Goal: Ask a question: Seek information or help from site administrators or community

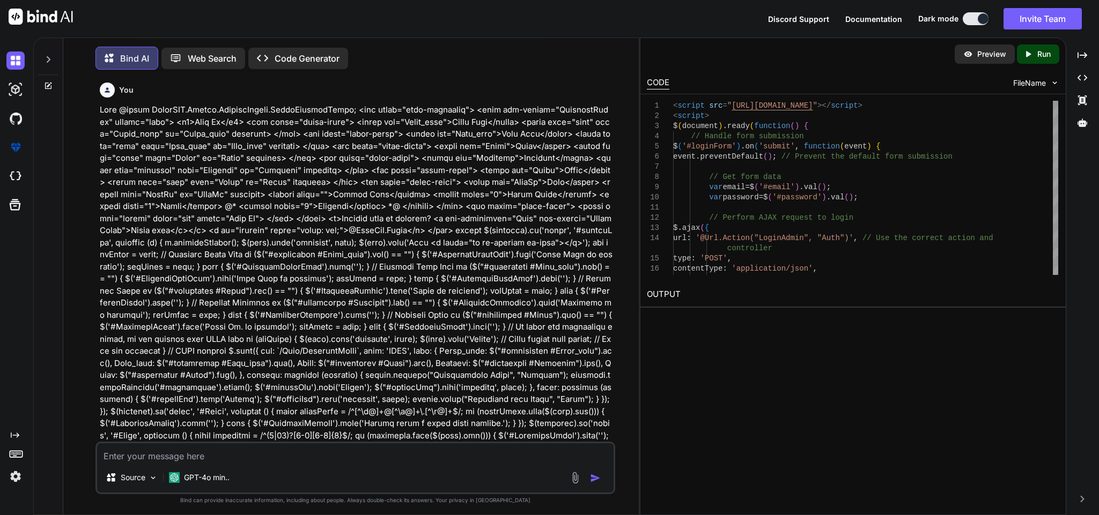
scroll to position [52347, 0]
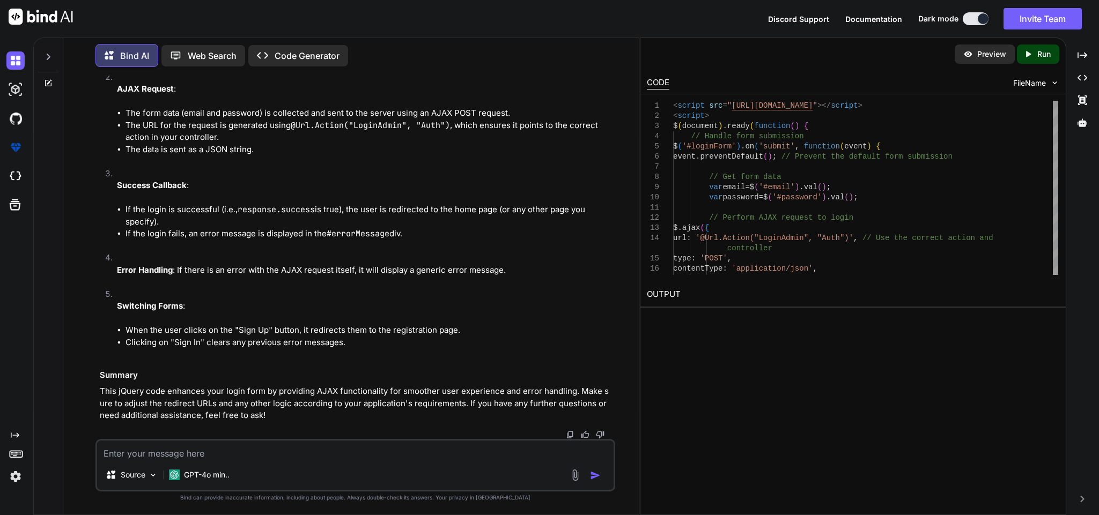
type textarea "[HttpPost] public async Task<IActionResult> LoginAdmin(LoginRequest login) { if…"
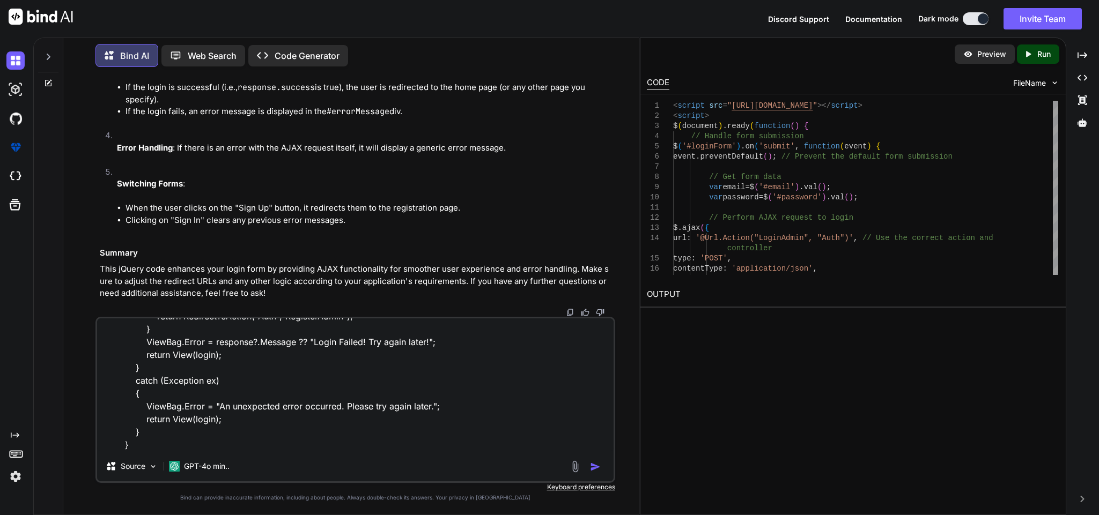
type textarea "x"
type textarea "[HttpPost] public async Task<IActionResult> LoginAdmin(LoginRequest login) { if…"
type textarea "x"
type textarea "[HttpPost] public async Task<IActionResult> LoginAdmin(LoginRequest login) { if…"
type textarea "x"
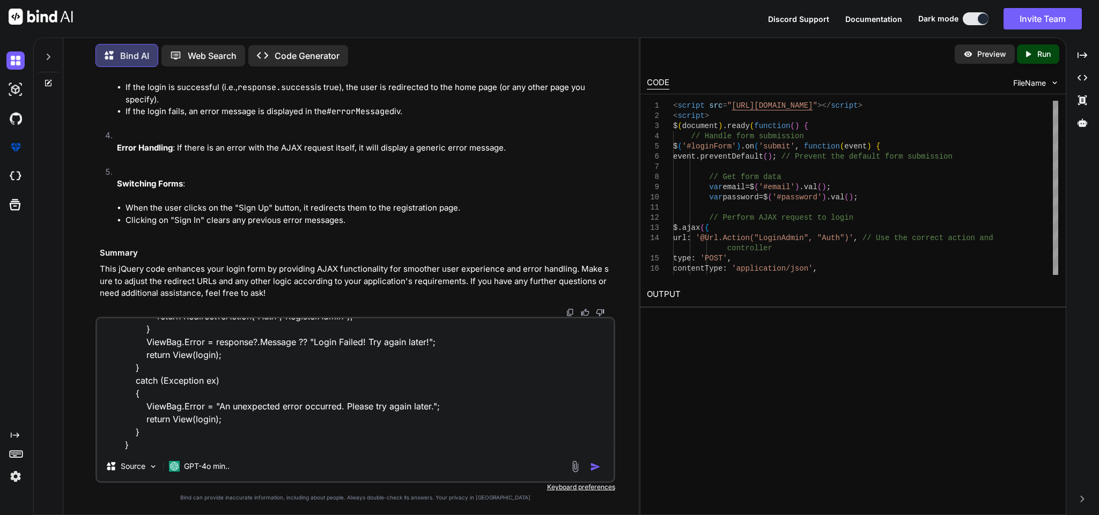
type textarea "[HttpPost] public async Task<IActionResult> LoginAdmin(LoginRequest login) { if…"
type textarea "x"
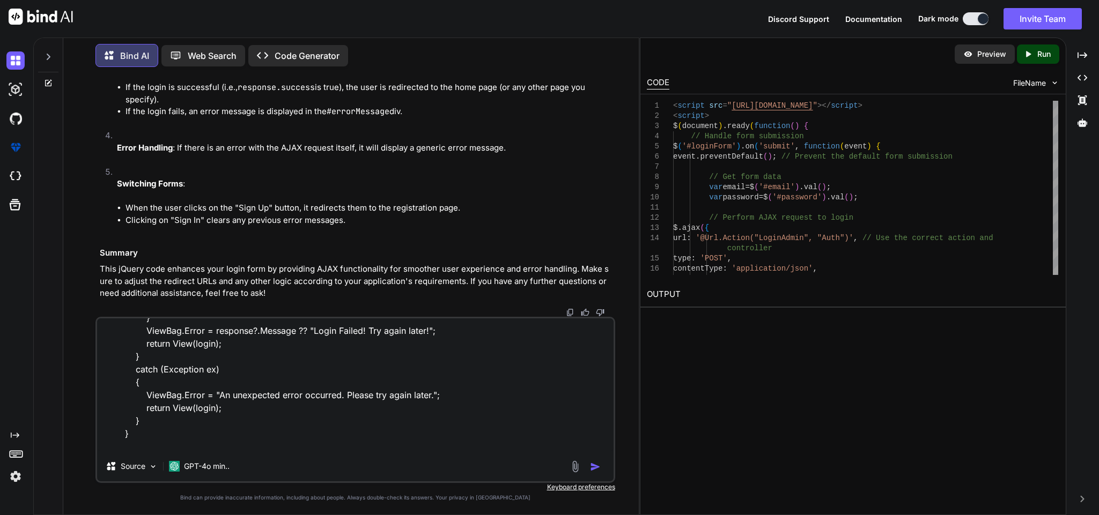
scroll to position [245, 0]
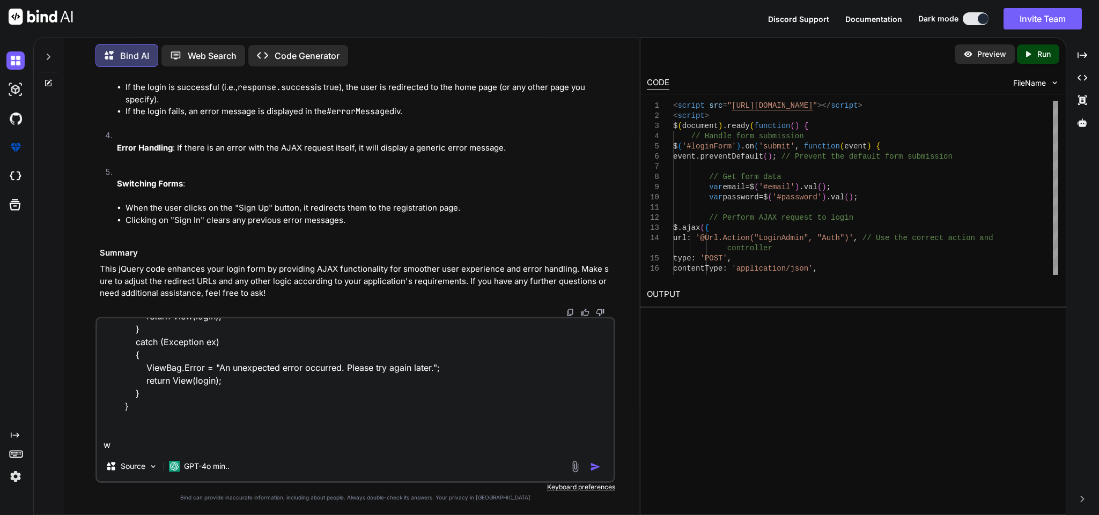
type textarea "[HttpPost] public async Task<IActionResult> LoginAdmin(LoginRequest login) { if…"
type textarea "x"
type textarea "[HttpPost] public async Task<IActionResult> LoginAdmin(LoginRequest login) { if…"
type textarea "x"
type textarea "[HttpPost] public async Task<IActionResult> LoginAdmin(LoginRequest login) { if…"
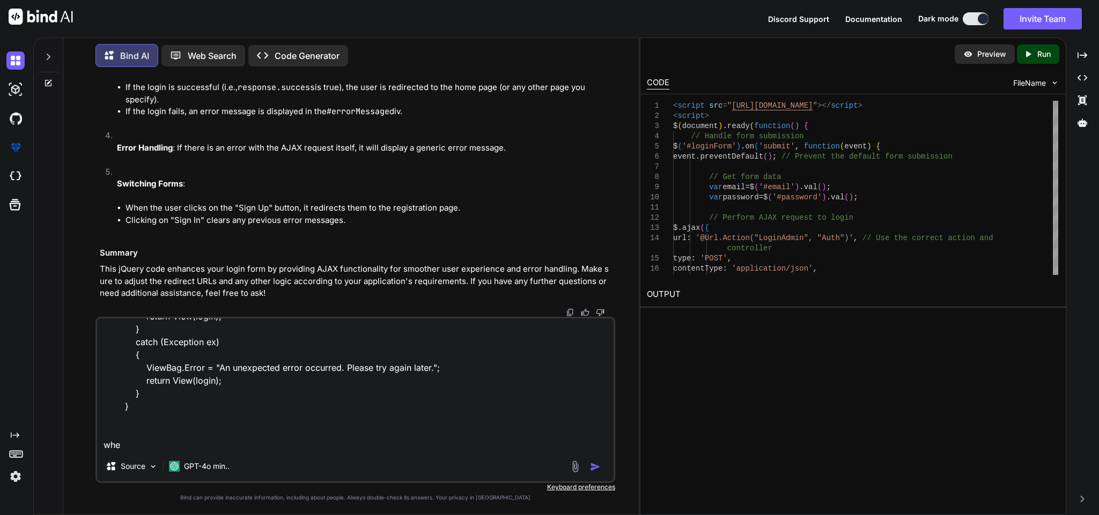
type textarea "x"
type textarea "[HttpPost] public async Task<IActionResult> LoginAdmin(LoginRequest login) { if…"
type textarea "x"
type textarea "[HttpPost] public async Task<IActionResult> LoginAdmin(LoginRequest login) { if…"
type textarea "x"
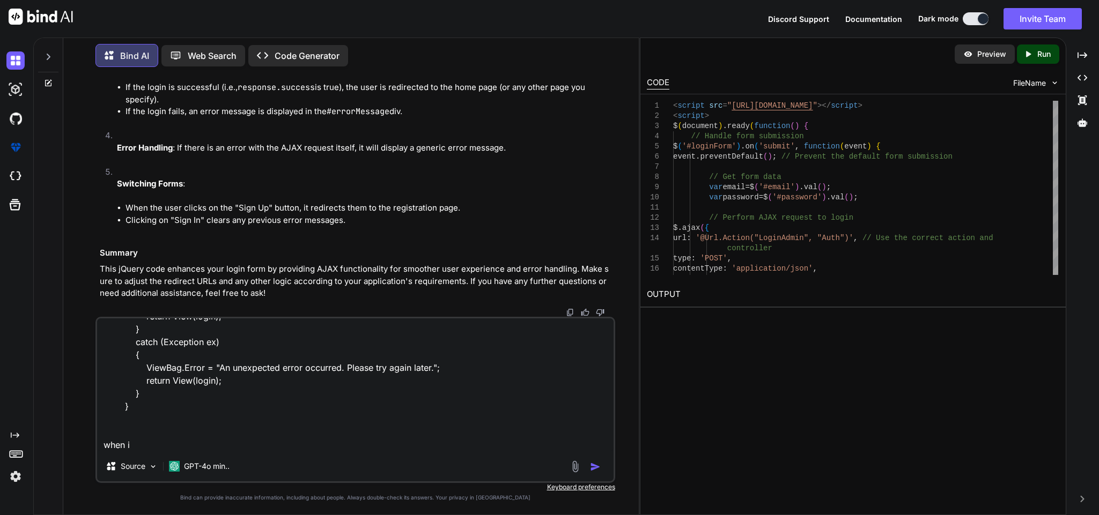
type textarea "[HttpPost] public async Task<IActionResult> LoginAdmin(LoginRequest login) { if…"
type textarea "x"
type textarea "[HttpPost] public async Task<IActionResult> LoginAdmin(LoginRequest login) { if…"
type textarea "x"
type textarea "[HttpPost] public async Task<IActionResult> LoginAdmin(LoginRequest login) { if…"
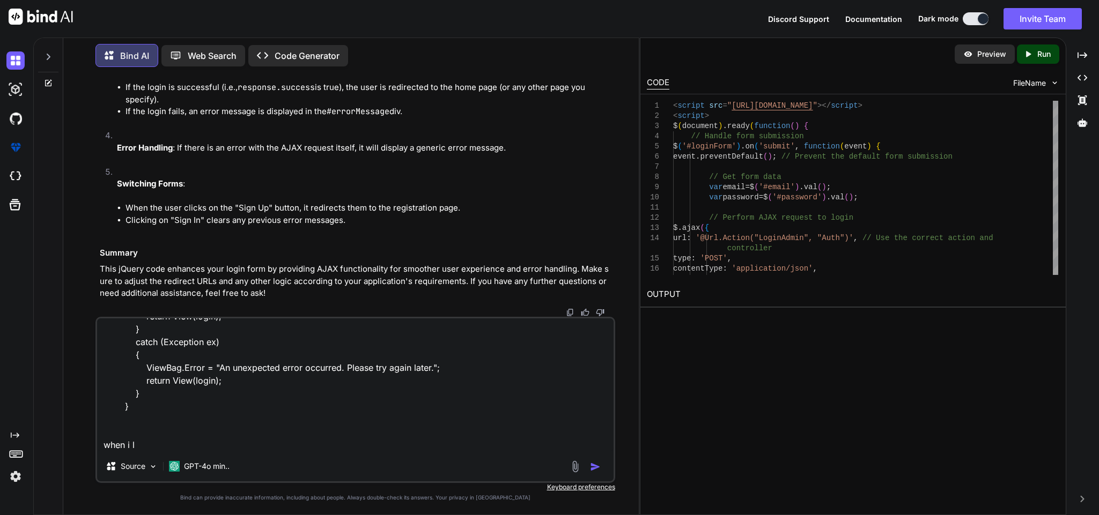
type textarea "x"
type textarea "[HttpPost] public async Task<IActionResult> LoginAdmin(LoginRequest login) { if…"
type textarea "x"
type textarea "[HttpPost] public async Task<IActionResult> LoginAdmin(LoginRequest login) { if…"
type textarea "x"
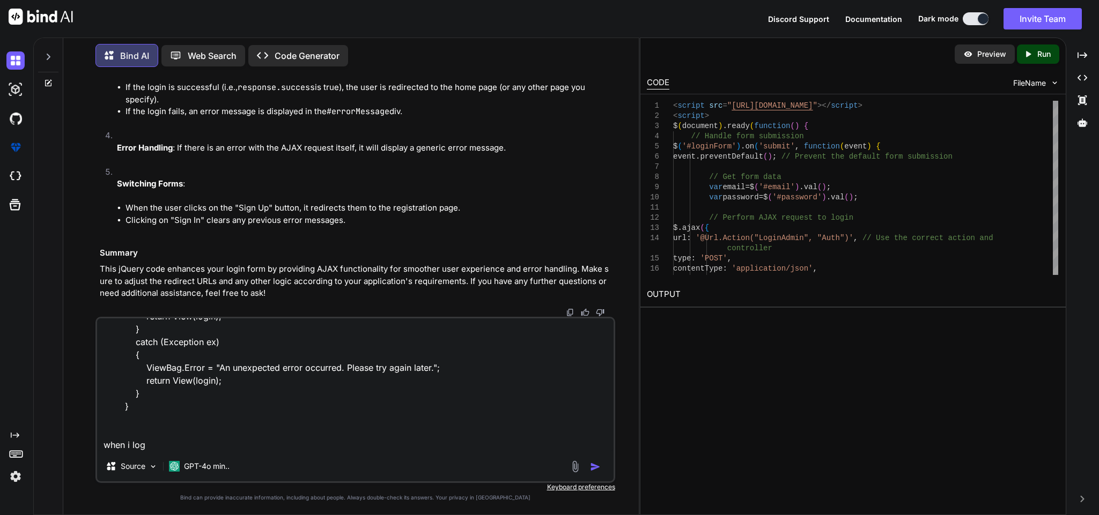
type textarea "[HttpPost] public async Task<IActionResult> LoginAdmin(LoginRequest login) { if…"
type textarea "x"
type textarea "[HttpPost] public async Task<IActionResult> LoginAdmin(LoginRequest login) { if…"
type textarea "x"
type textarea "[HttpPost] public async Task<IActionResult> LoginAdmin(LoginRequest login) { if…"
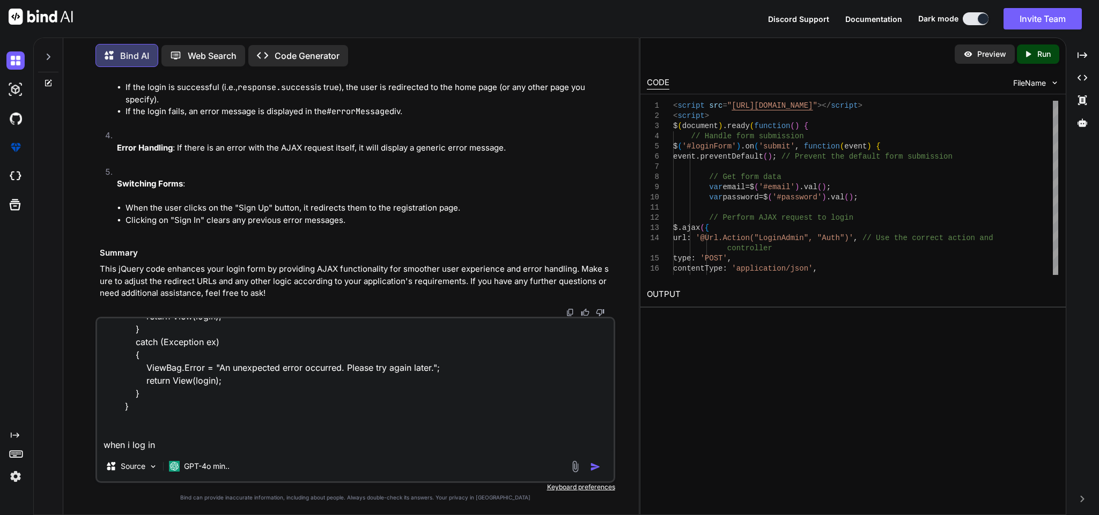
type textarea "x"
type textarea "[HttpPost] public async Task<IActionResult> LoginAdmin(LoginRequest login) { if…"
type textarea "x"
type textarea "[HttpPost] public async Task<IActionResult> LoginAdmin(LoginRequest login) { if…"
type textarea "x"
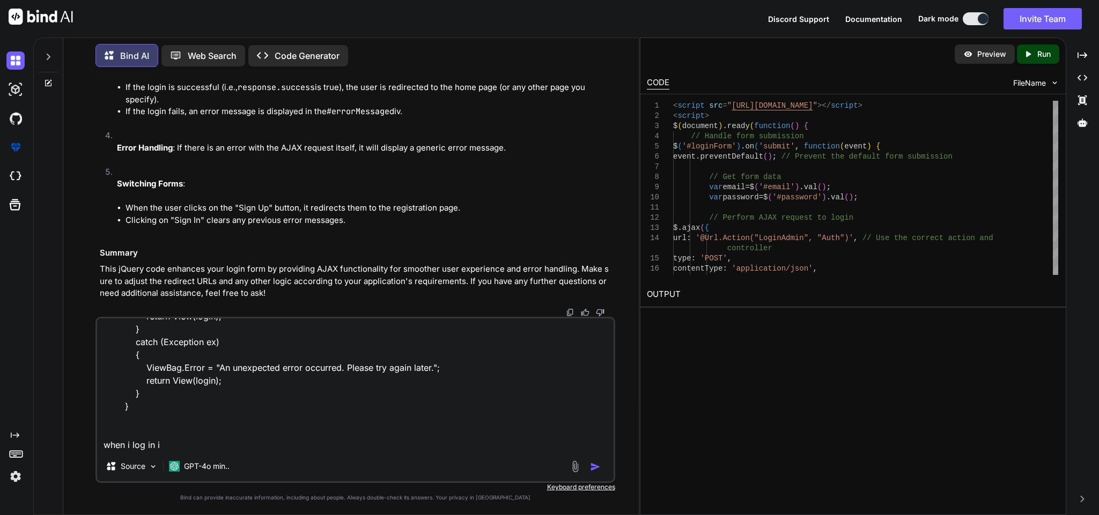
type textarea "[HttpPost] public async Task<IActionResult> LoginAdmin(LoginRequest login) { if…"
type textarea "x"
type textarea "[HttpPost] public async Task<IActionResult> LoginAdmin(LoginRequest login) { if…"
type textarea "x"
type textarea "[HttpPost] public async Task<IActionResult> LoginAdmin(LoginRequest login) { if…"
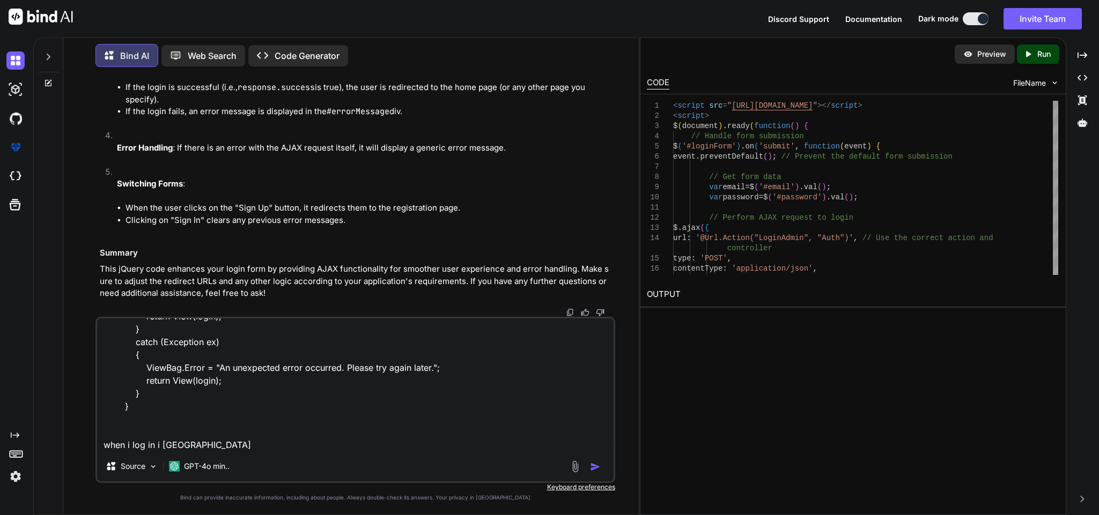
type textarea "x"
type textarea "[HttpPost] public async Task<IActionResult> LoginAdmin(LoginRequest login) { if…"
type textarea "x"
type textarea "[HttpPost] public async Task<IActionResult> LoginAdmin(LoginRequest login) { if…"
type textarea "x"
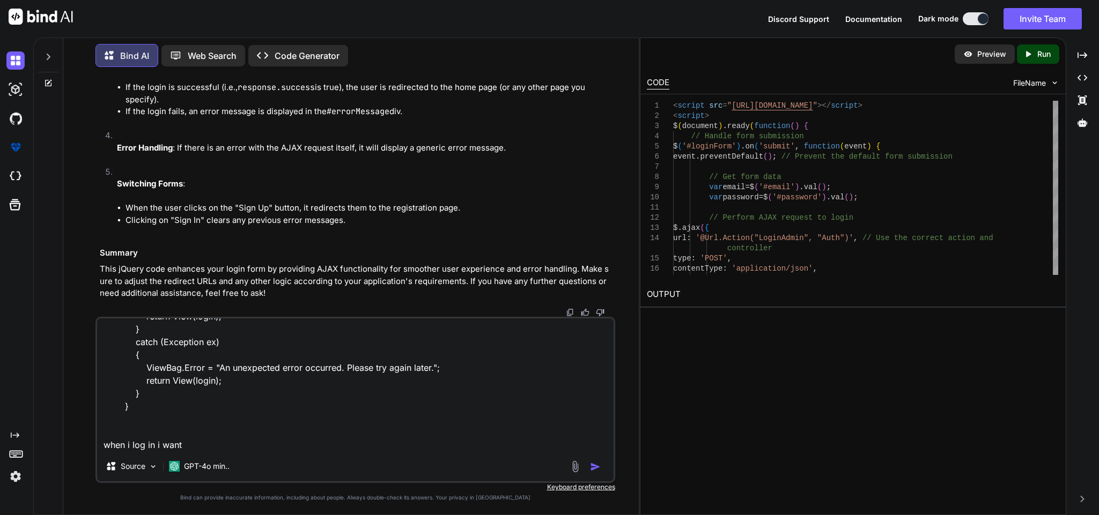
type textarea "[HttpPost] public async Task<IActionResult> LoginAdmin(LoginRequest login) { if…"
type textarea "x"
type textarea "[HttpPost] public async Task<IActionResult> LoginAdmin(LoginRequest login) { if…"
type textarea "x"
type textarea "[HttpPost] public async Task<IActionResult> LoginAdmin(LoginRequest login) { if…"
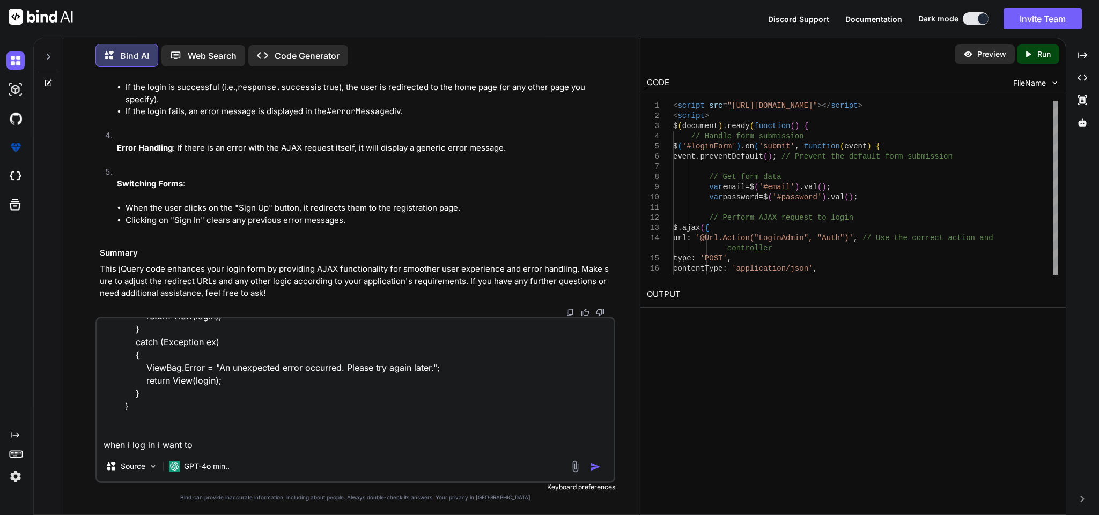
type textarea "x"
type textarea "[HttpPost] public async Task<IActionResult> LoginAdmin(LoginRequest login) { if…"
type textarea "x"
type textarea "[HttpPost] public async Task<IActionResult> LoginAdmin(LoginRequest login) { if…"
type textarea "x"
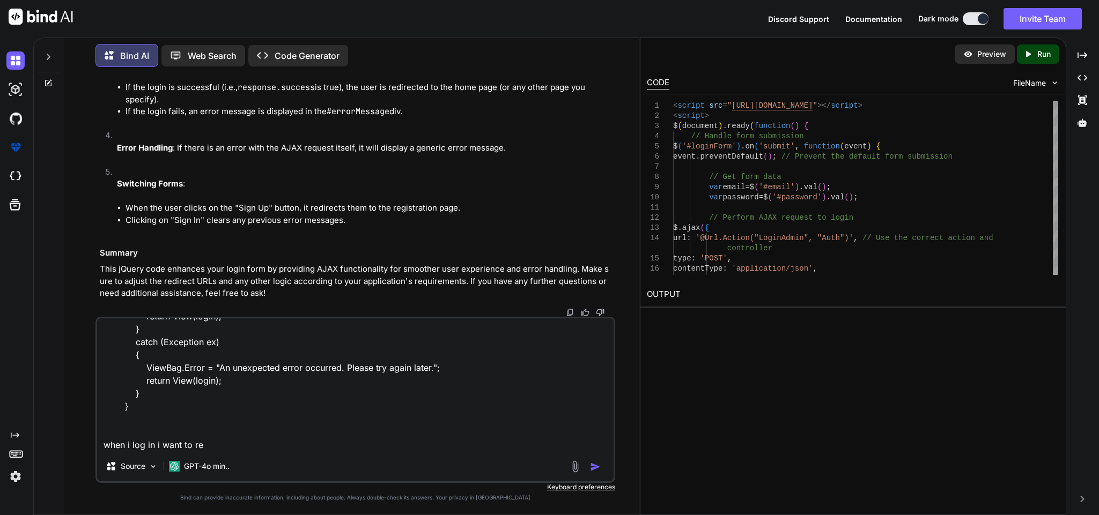
type textarea "[HttpPost] public async Task<IActionResult> LoginAdmin(LoginRequest login) { if…"
type textarea "x"
type textarea "[HttpPost] public async Task<IActionResult> LoginAdmin(LoginRequest login) { if…"
type textarea "x"
type textarea "[HttpPost] public async Task<IActionResult> LoginAdmin(LoginRequest login) { if…"
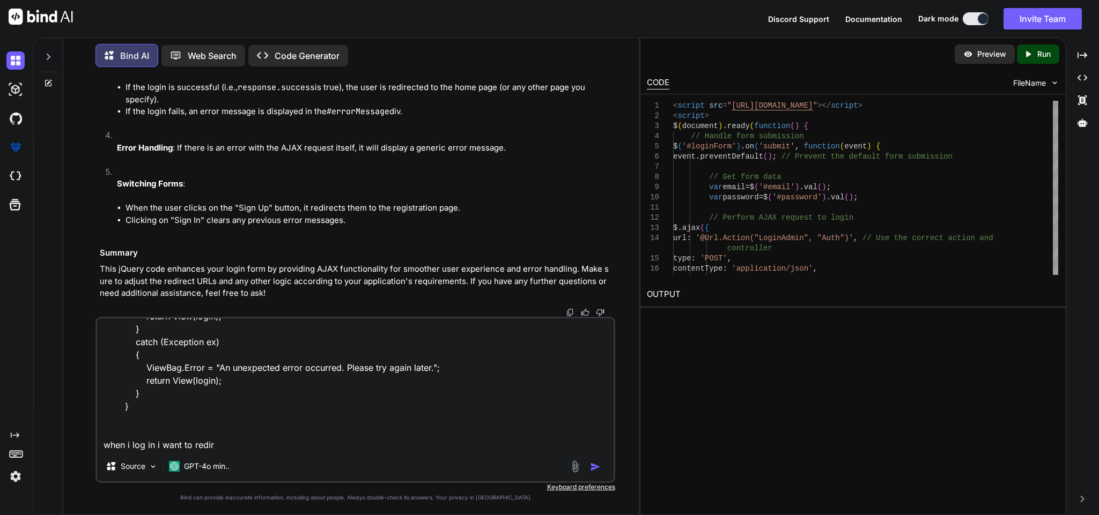
type textarea "x"
type textarea "[HttpPost] public async Task<IActionResult> LoginAdmin(LoginRequest login) { if…"
type textarea "x"
type textarea "[HttpPost] public async Task<IActionResult> LoginAdmin(LoginRequest login) { if…"
type textarea "x"
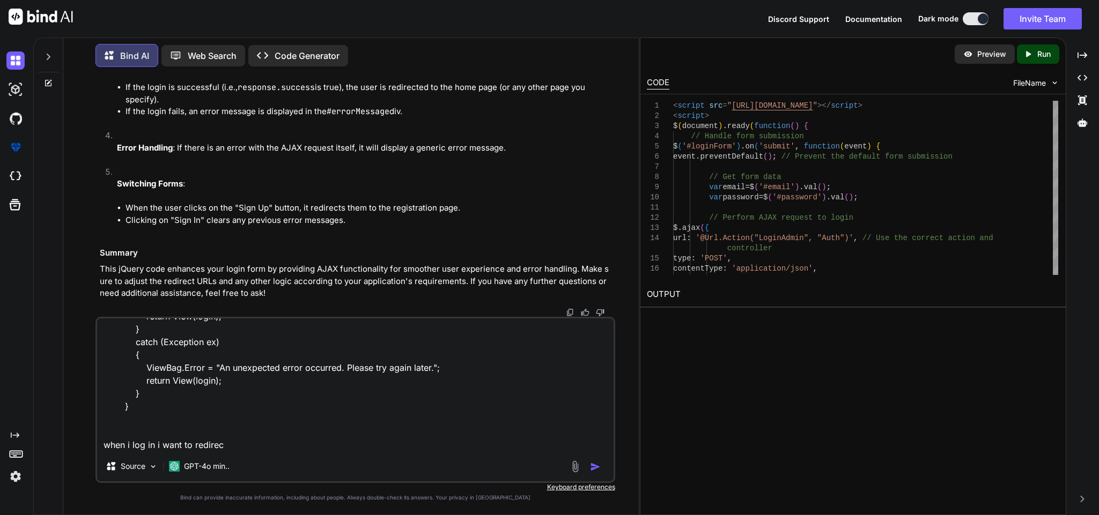
type textarea "[HttpPost] public async Task<IActionResult> LoginAdmin(LoginRequest login) { if…"
type textarea "x"
type textarea "[HttpPost] public async Task<IActionResult> LoginAdmin(LoginRequest login) { if…"
type textarea "x"
type textarea "[HttpPost] public async Task<IActionResult> LoginAdmin(LoginRequest login) { if…"
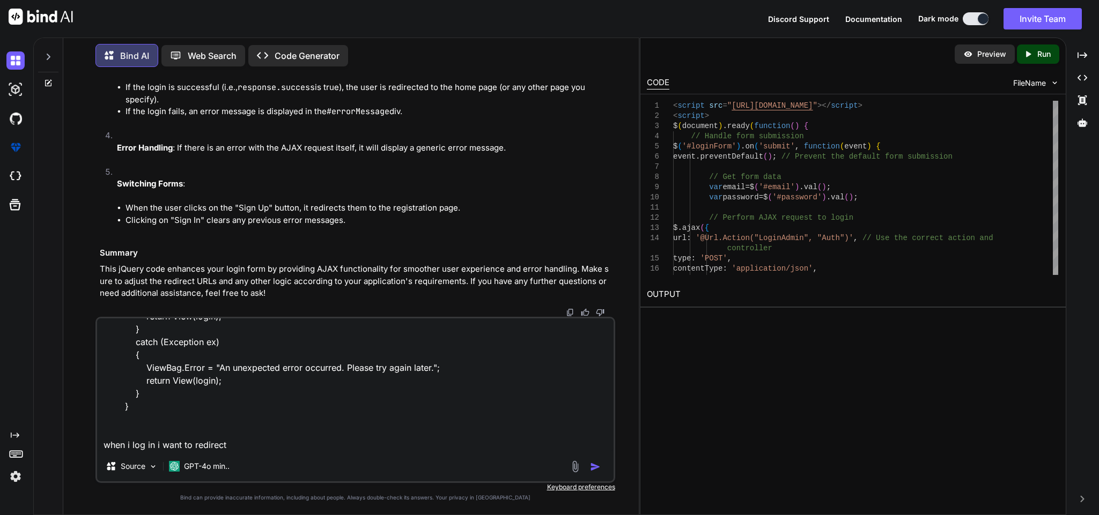
type textarea "x"
type textarea "[HttpPost] public async Task<IActionResult> LoginAdmin(LoginRequest login) { if…"
type textarea "x"
type textarea "[HttpPost] public async Task<IActionResult> LoginAdmin(LoginRequest login) { if…"
type textarea "x"
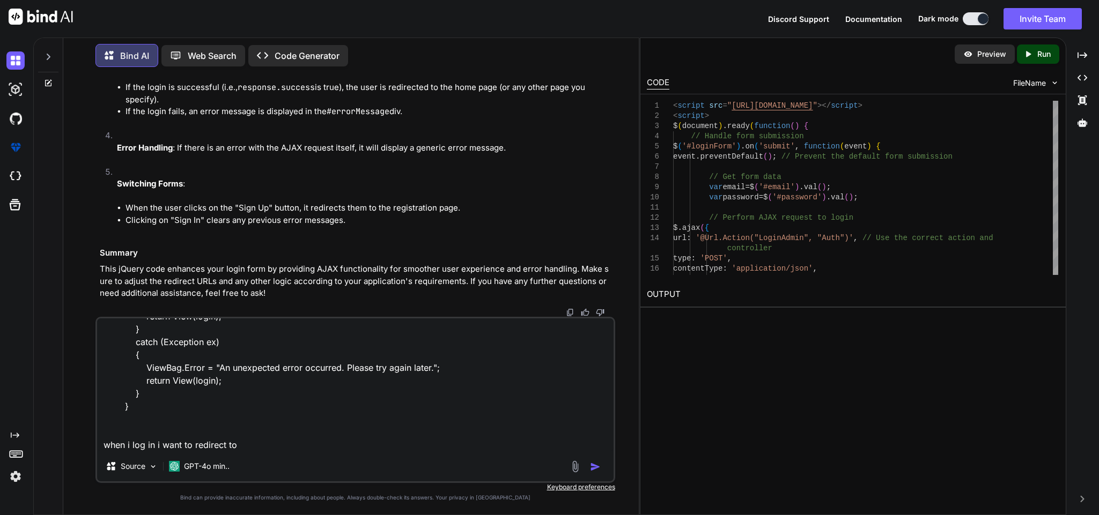
type textarea "[HttpPost] public async Task<IActionResult> LoginAdmin(LoginRequest login) { if…"
type textarea "x"
type textarea "[HttpPost] public async Task<IActionResult> LoginAdmin(LoginRequest login) { if…"
type textarea "x"
type textarea "[HttpPost] public async Task<IActionResult> LoginAdmin(LoginRequest login) { if…"
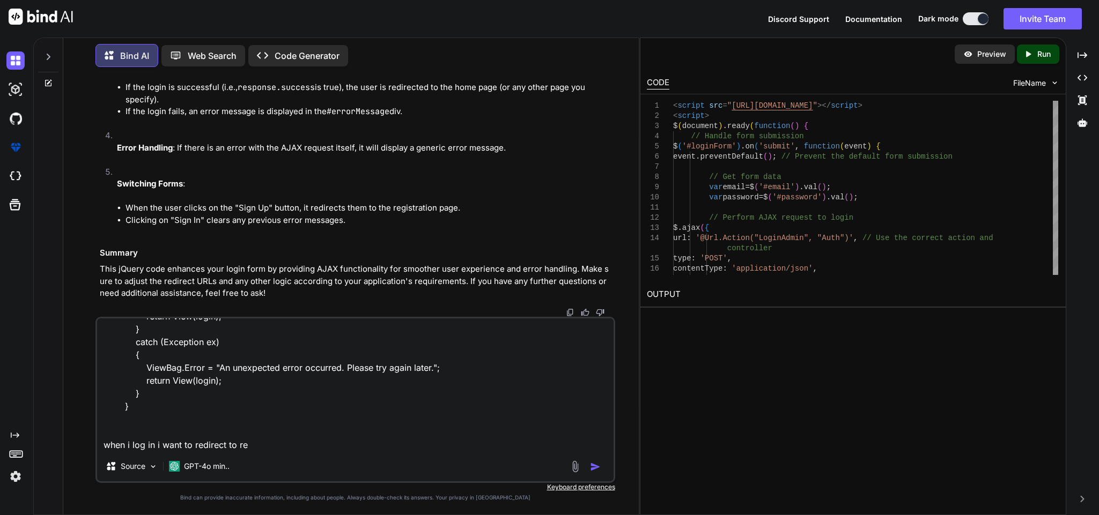
type textarea "x"
type textarea "[HttpPost] public async Task<IActionResult> LoginAdmin(LoginRequest login) { if…"
type textarea "x"
type textarea "[HttpPost] public async Task<IActionResult> LoginAdmin(LoginRequest login) { if…"
type textarea "x"
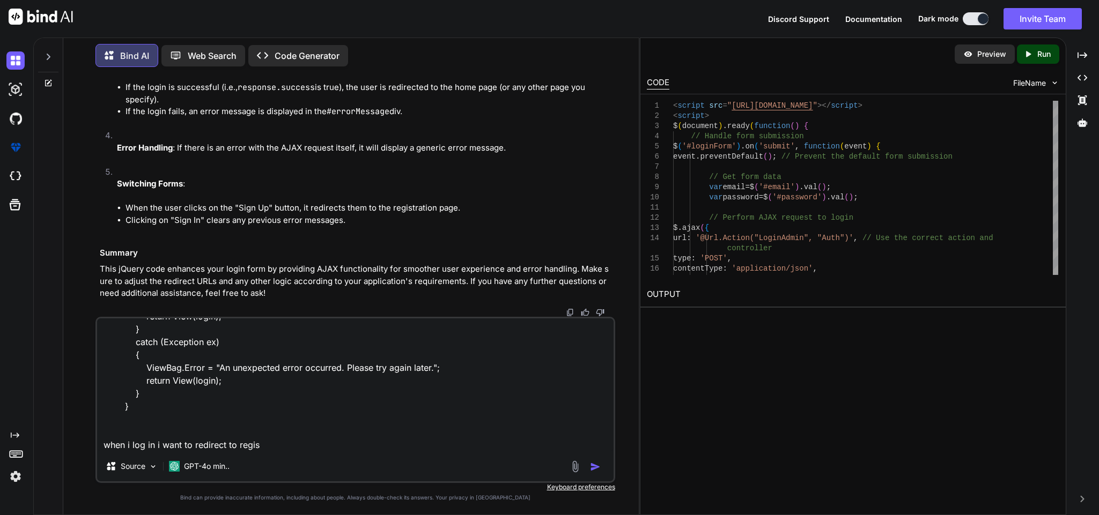
type textarea "[HttpPost] public async Task<IActionResult> LoginAdmin(LoginRequest login) { if…"
type textarea "x"
type textarea "[HttpPost] public async Task<IActionResult> LoginAdmin(LoginRequest login) { if…"
type textarea "x"
type textarea "[HttpPost] public async Task<IActionResult> LoginAdmin(LoginRequest login) { if…"
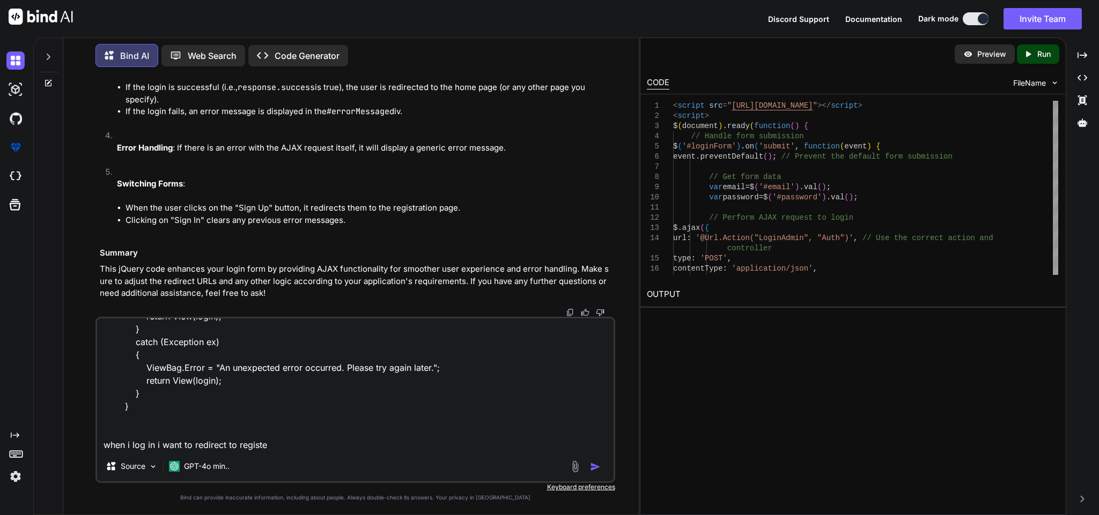
type textarea "x"
type textarea "[HttpPost] public async Task<IActionResult> LoginAdmin(LoginRequest login) { if…"
type textarea "x"
type textarea "[HttpPost] public async Task<IActionResult> LoginAdmin(LoginRequest login) { if…"
type textarea "x"
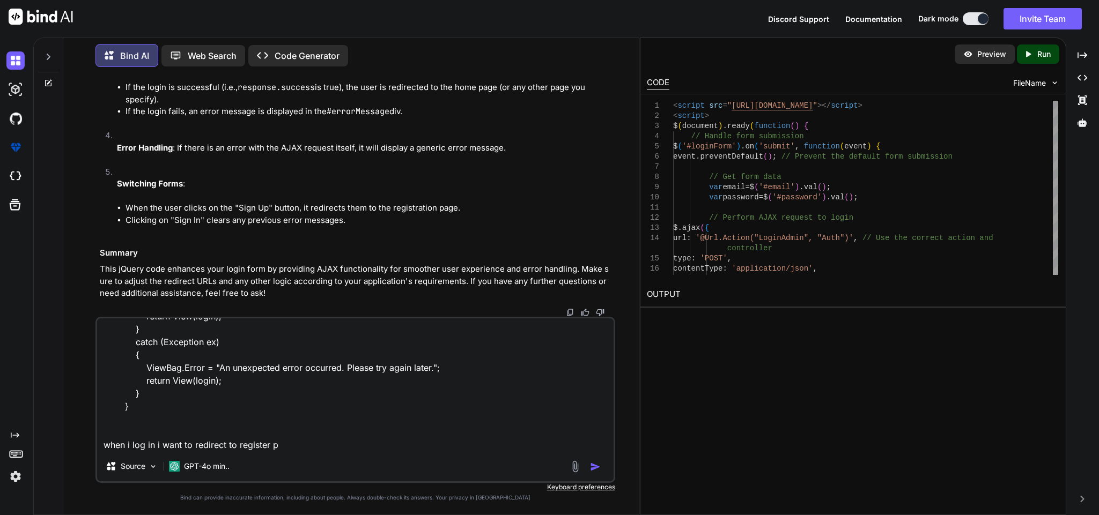
type textarea "[HttpPost] public async Task<IActionResult> LoginAdmin(LoginRequest login) { if…"
type textarea "x"
type textarea "[HttpPost] public async Task<IActionResult> LoginAdmin(LoginRequest login) { if…"
type textarea "x"
type textarea "[HttpPost] public async Task<IActionResult> LoginAdmin(LoginRequest login) { if…"
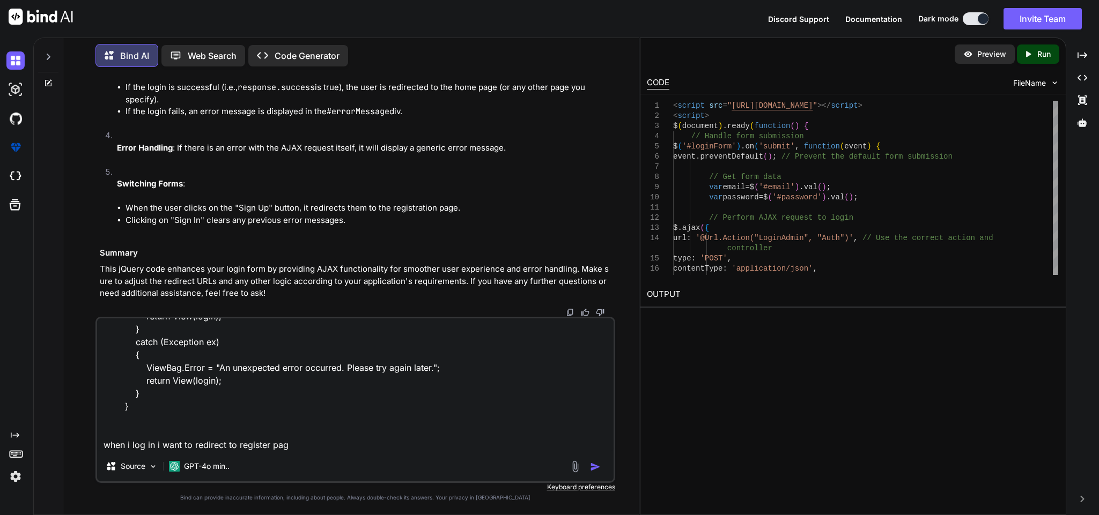
type textarea "x"
type textarea "[HttpPost] public async Task<IActionResult> LoginAdmin(LoginRequest login) { if…"
type textarea "x"
type textarea "[HttpPost] public async Task<IActionResult> LoginAdmin(LoginRequest login) { if…"
type textarea "x"
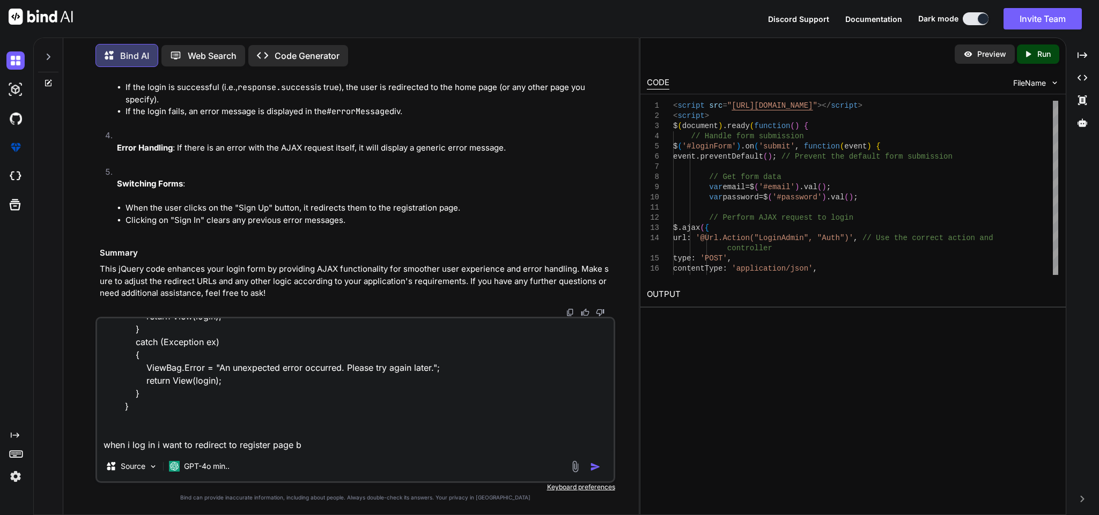
type textarea "[HttpPost] public async Task<IActionResult> LoginAdmin(LoginRequest login) { if…"
type textarea "x"
type textarea "[HttpPost] public async Task<IActionResult> LoginAdmin(LoginRequest login) { if…"
type textarea "x"
type textarea "[HttpPost] public async Task<IActionResult> LoginAdmin(LoginRequest login) { if…"
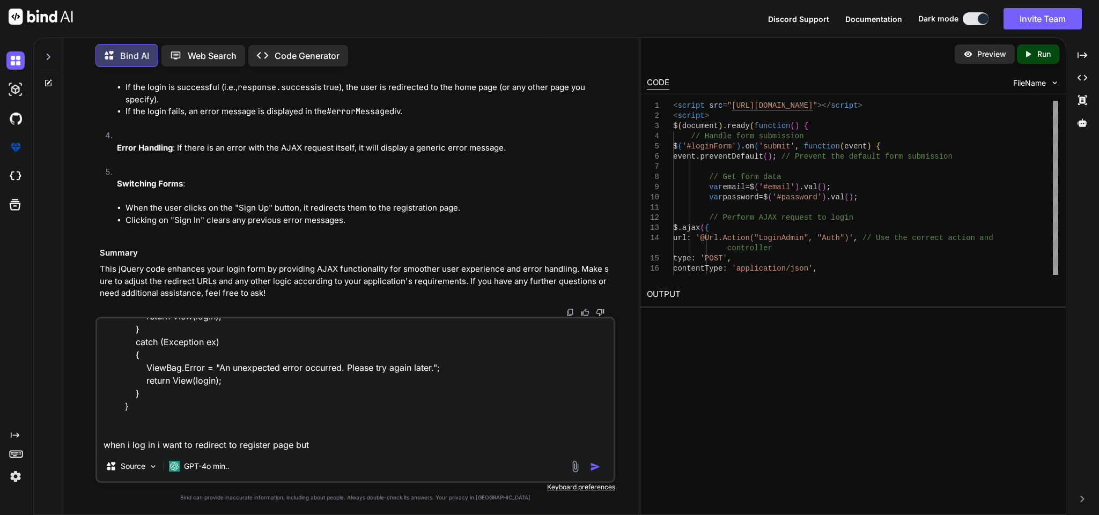
type textarea "x"
type textarea "[HttpPost] public async Task<IActionResult> LoginAdmin(LoginRequest login) { if…"
type textarea "x"
type textarea "[HttpPost] public async Task<IActionResult> LoginAdmin(LoginRequest login) { if…"
type textarea "x"
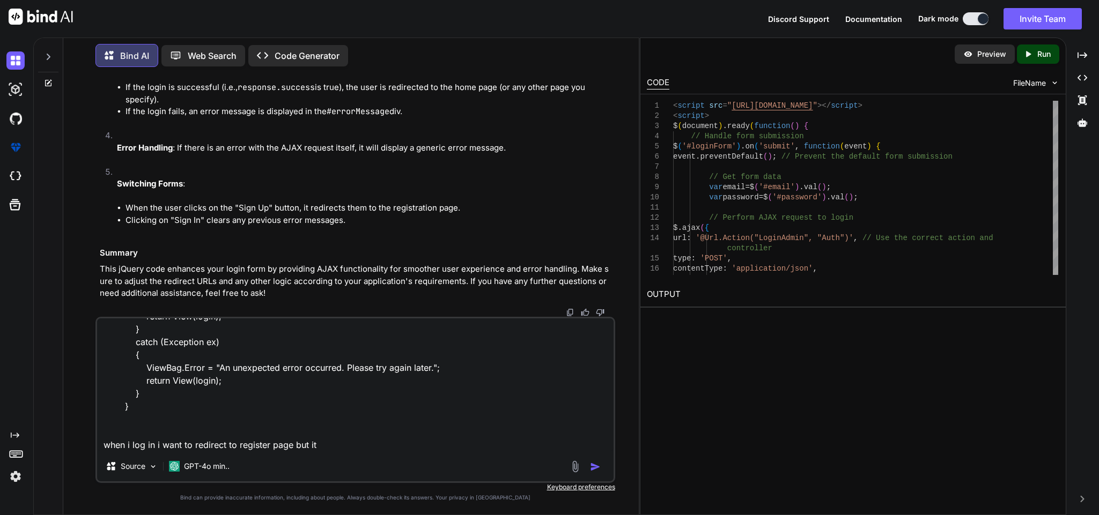
type textarea "[HttpPost] public async Task<IActionResult> LoginAdmin(LoginRequest login) { if…"
type textarea "x"
type textarea "[HttpPost] public async Task<IActionResult> LoginAdmin(LoginRequest login) { if…"
type textarea "x"
type textarea "[HttpPost] public async Task<IActionResult> LoginAdmin(LoginRequest login) { if…"
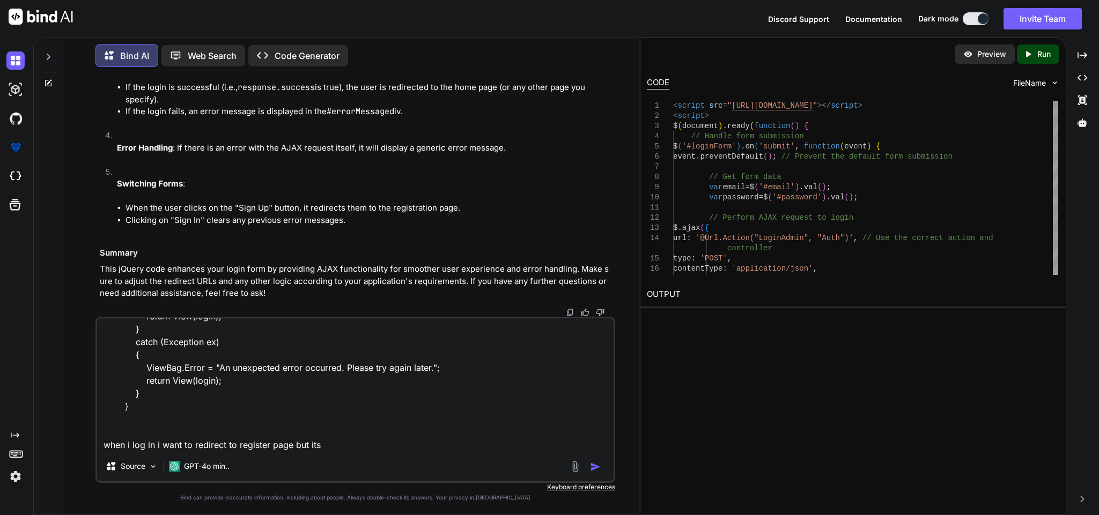
type textarea "x"
type textarea "[HttpPost] public async Task<IActionResult> LoginAdmin(LoginRequest login) { if…"
type textarea "x"
type textarea "[HttpPost] public async Task<IActionResult> LoginAdmin(LoginRequest login) { if…"
type textarea "x"
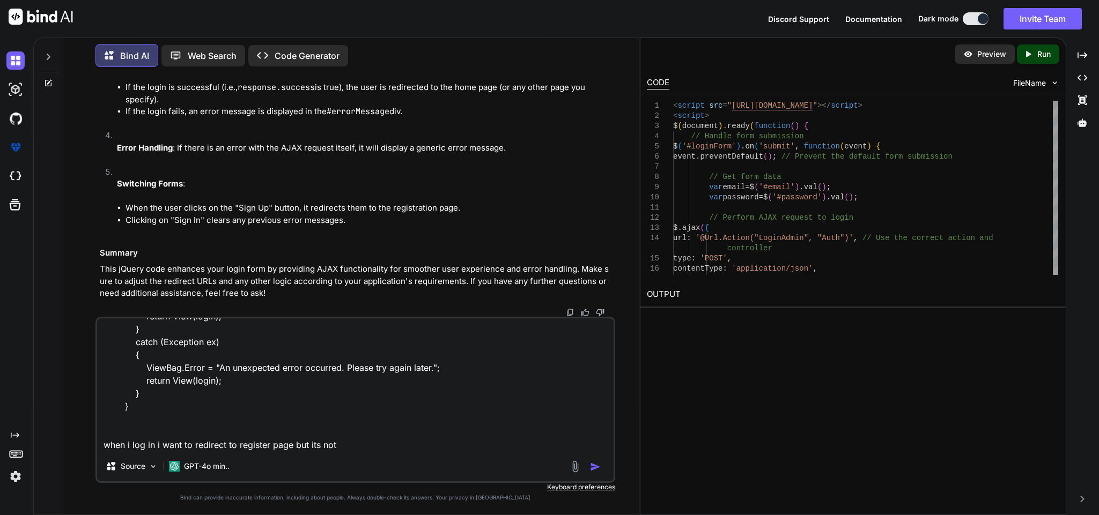
type textarea "[HttpPost] public async Task<IActionResult> LoginAdmin(LoginRequest login) { if…"
type textarea "x"
type textarea "[HttpPost] public async Task<IActionResult> LoginAdmin(LoginRequest login) { if…"
type textarea "x"
type textarea "[HttpPost] public async Task<IActionResult> LoginAdmin(LoginRequest login) { if…"
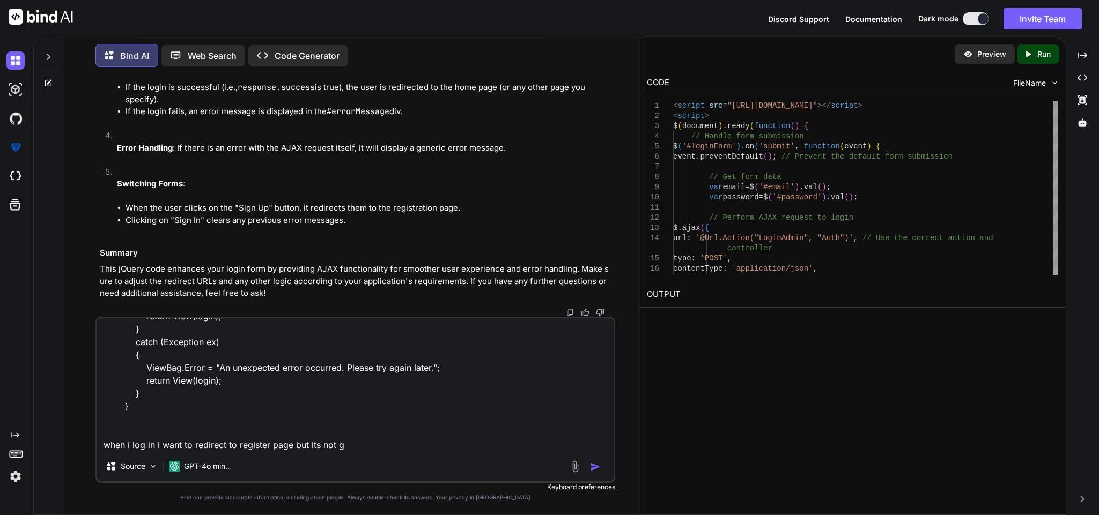
type textarea "x"
type textarea "[HttpPost] public async Task<IActionResult> LoginAdmin(LoginRequest login) { if…"
type textarea "x"
type textarea "[HttpPost] public async Task<IActionResult> LoginAdmin(LoginRequest login) { if…"
type textarea "x"
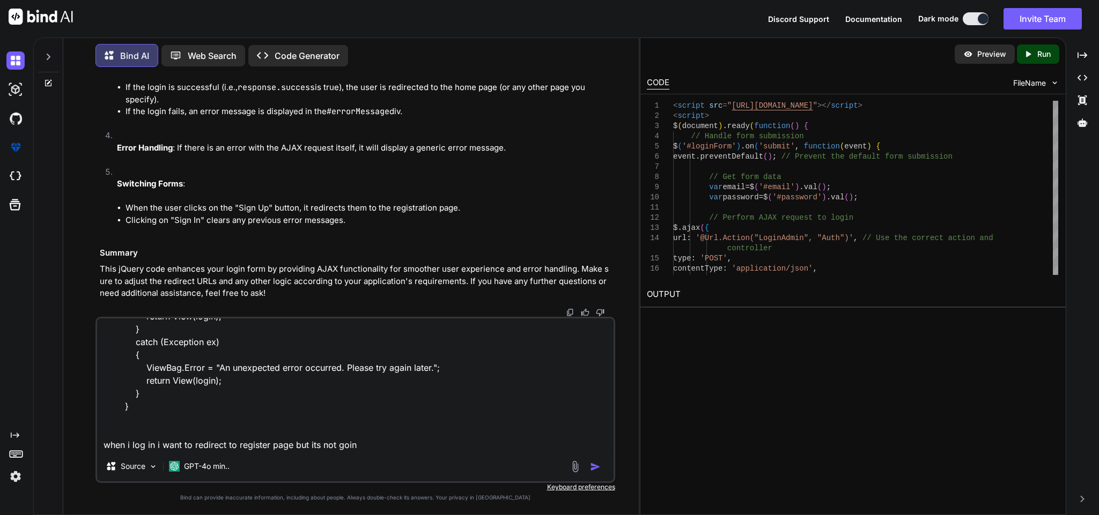
type textarea "[HttpPost] public async Task<IActionResult> LoginAdmin(LoginRequest login) { if…"
type textarea "x"
type textarea "[HttpPost] public async Task<IActionResult> LoginAdmin(LoginRequest login) { if…"
type textarea "x"
type textarea "[HttpPost] public async Task<IActionResult> LoginAdmin(LoginRequest login) { if…"
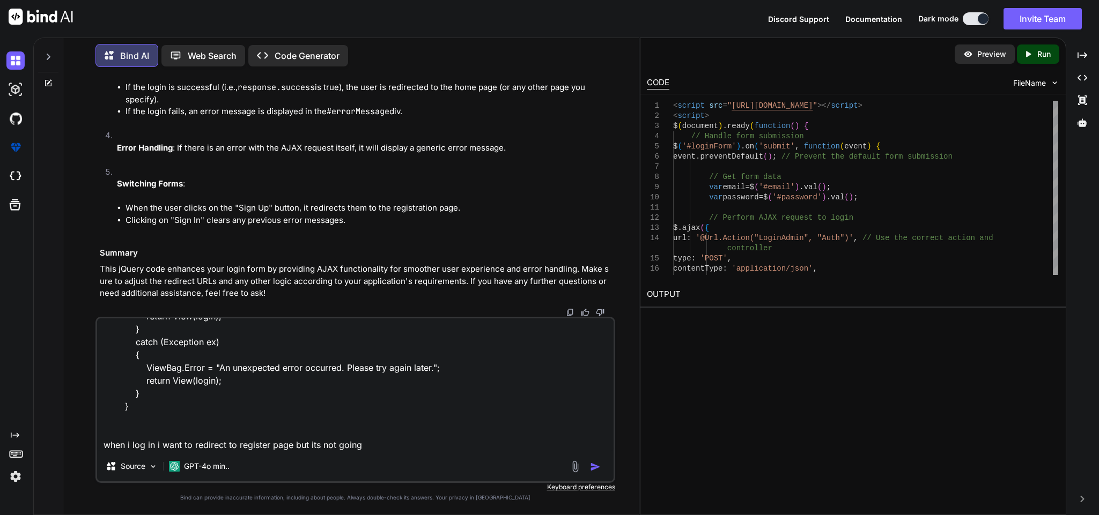
type textarea "x"
type textarea "[HttpPost] public async Task<IActionResult> LoginAdmin(LoginRequest login) { if…"
type textarea "x"
type textarea "[HttpPost] public async Task<IActionResult> LoginAdmin(LoginRequest login) { if…"
type textarea "x"
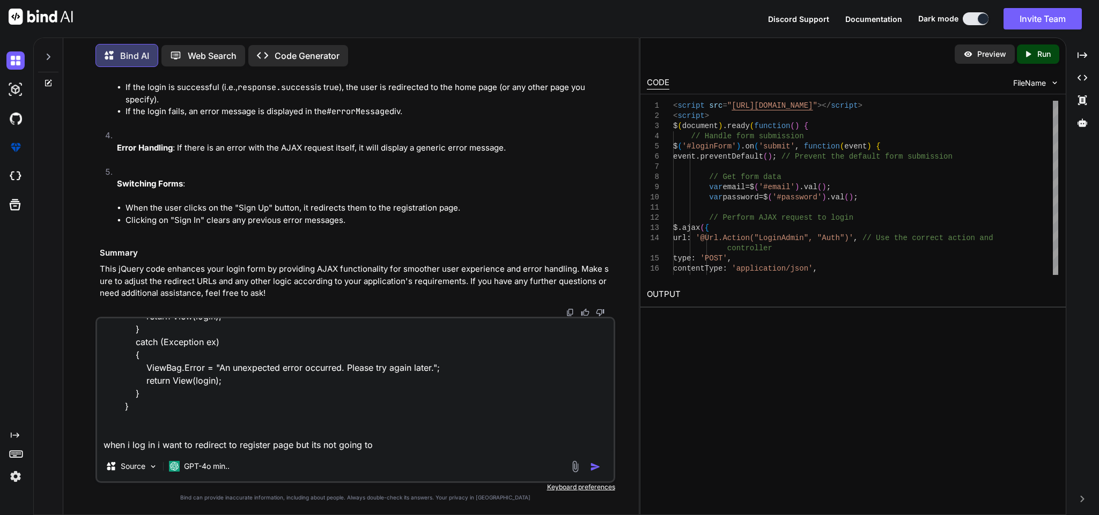
type textarea "[HttpPost] public async Task<IActionResult> LoginAdmin(LoginRequest login) { if…"
type textarea "x"
type textarea "[HttpPost] public async Task<IActionResult> LoginAdmin(LoginRequest login) { if…"
type textarea "x"
type textarea "[HttpPost] public async Task<IActionResult> LoginAdmin(LoginRequest login) { if…"
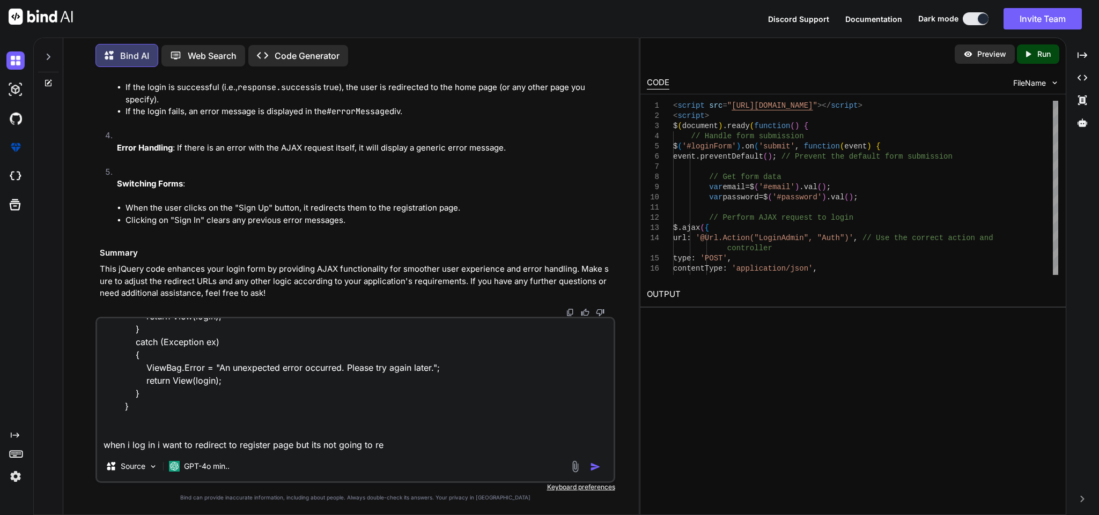
type textarea "x"
type textarea "[HttpPost] public async Task<IActionResult> LoginAdmin(LoginRequest login) { if…"
type textarea "x"
type textarea "[HttpPost] public async Task<IActionResult> LoginAdmin(LoginRequest login) { if…"
type textarea "x"
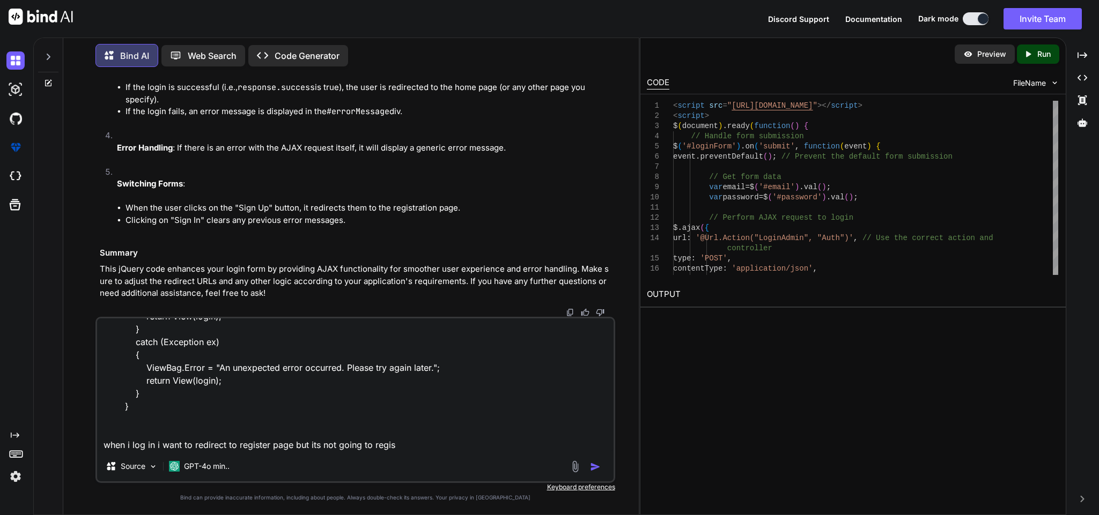
type textarea "[HttpPost] public async Task<IActionResult> LoginAdmin(LoginRequest login) { if…"
type textarea "x"
type textarea "[HttpPost] public async Task<IActionResult> LoginAdmin(LoginRequest login) { if…"
type textarea "x"
type textarea "[HttpPost] public async Task<IActionResult> LoginAdmin(LoginRequest login) { if…"
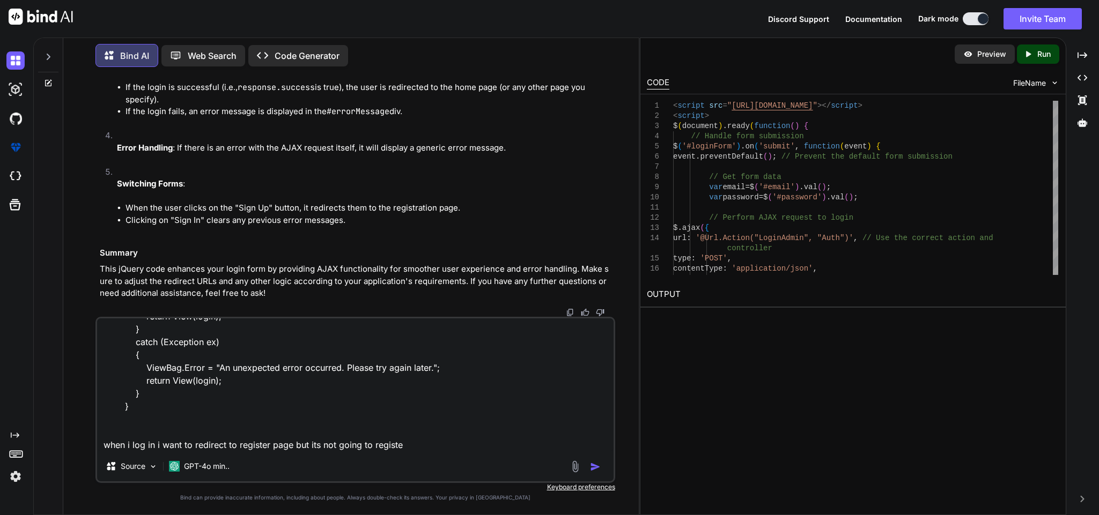
type textarea "x"
type textarea "[HttpPost] public async Task<IActionResult> LoginAdmin(LoginRequest login) { if…"
type textarea "x"
type textarea "[HttpPost] public async Task<IActionResult> LoginAdmin(LoginRequest login) { if…"
type textarea "x"
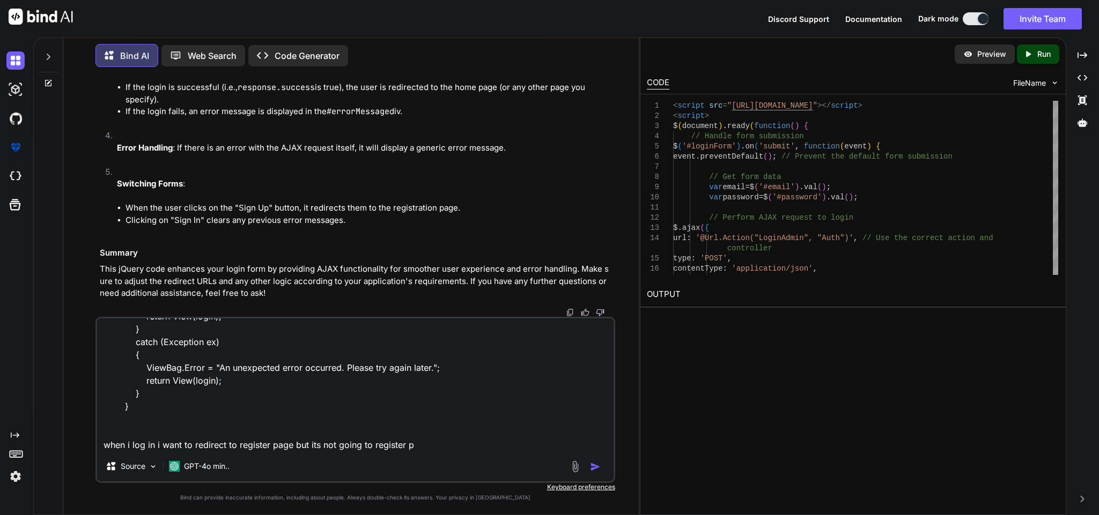
type textarea "[HttpPost] public async Task<IActionResult> LoginAdmin(LoginRequest login) { if…"
type textarea "x"
type textarea "[HttpPost] public async Task<IActionResult> LoginAdmin(LoginRequest login) { if…"
type textarea "x"
type textarea "[HttpPost] public async Task<IActionResult> LoginAdmin(LoginRequest login) { if…"
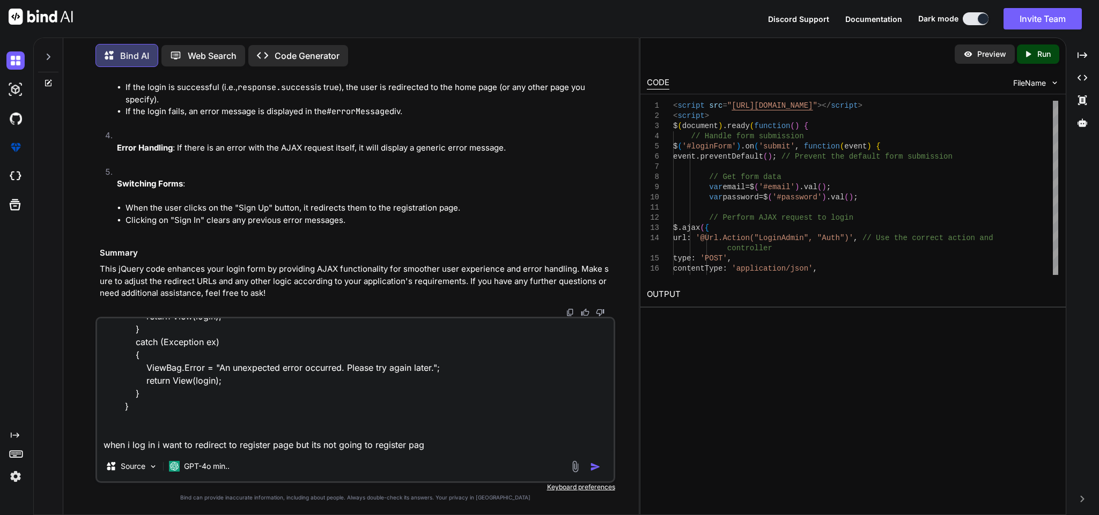
type textarea "x"
type textarea "[HttpPost] public async Task<IActionResult> LoginAdmin(LoginRequest login) { if…"
type textarea "x"
type textarea "[HttpPost] public async Task<IActionResult> LoginAdmin(LoginRequest login) { if…"
type textarea "x"
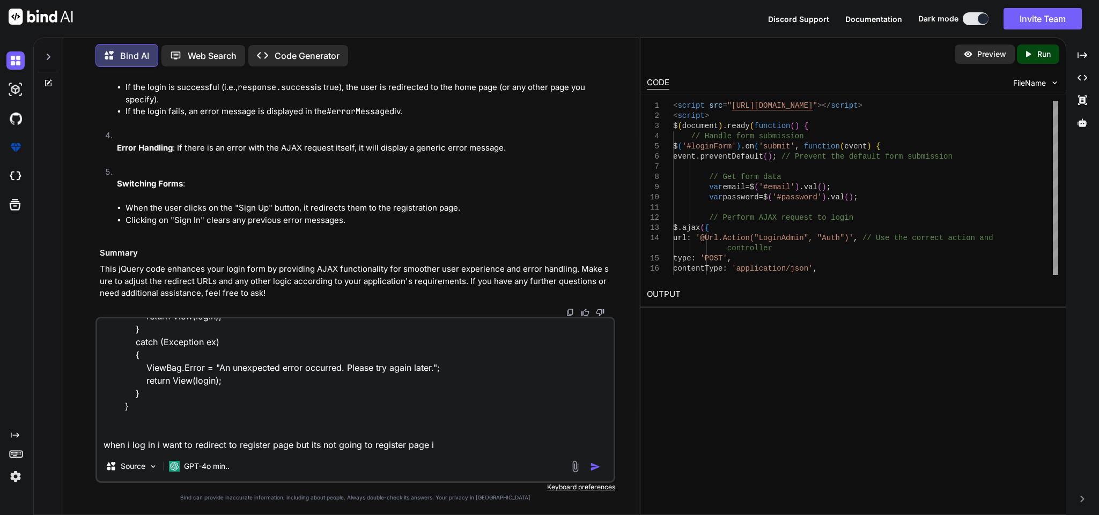
type textarea "[HttpPost] public async Task<IActionResult> LoginAdmin(LoginRequest login) { if…"
type textarea "x"
type textarea "[HttpPost] public async Task<IActionResult> LoginAdmin(LoginRequest login) { if…"
type textarea "x"
type textarea "[HttpPost] public async Task<IActionResult> LoginAdmin(LoginRequest login) { if…"
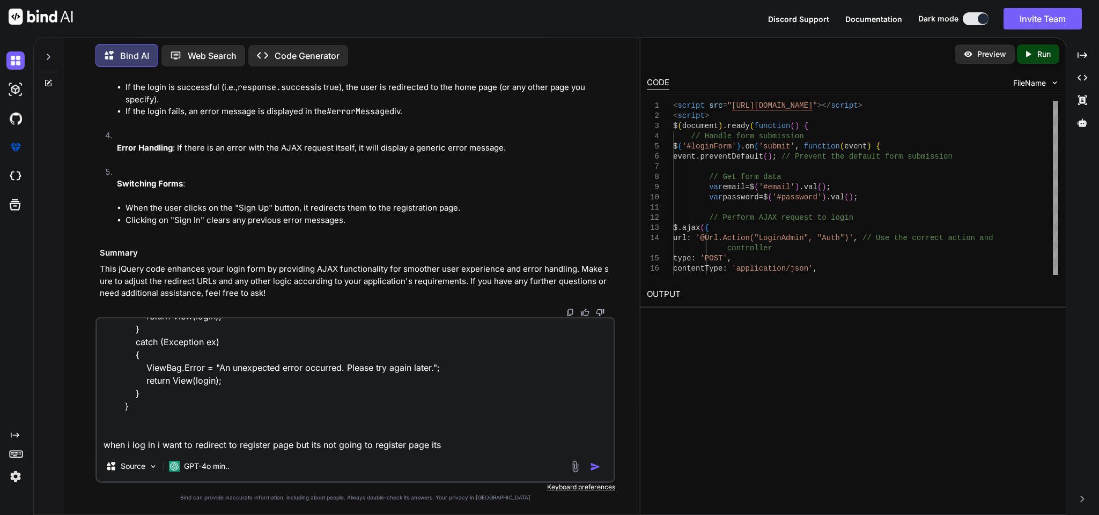
type textarea "x"
type textarea "[HttpPost] public async Task<IActionResult> LoginAdmin(LoginRequest login) { if…"
type textarea "x"
type textarea "[HttpPost] public async Task<IActionResult> LoginAdmin(LoginRequest login) { if…"
type textarea "x"
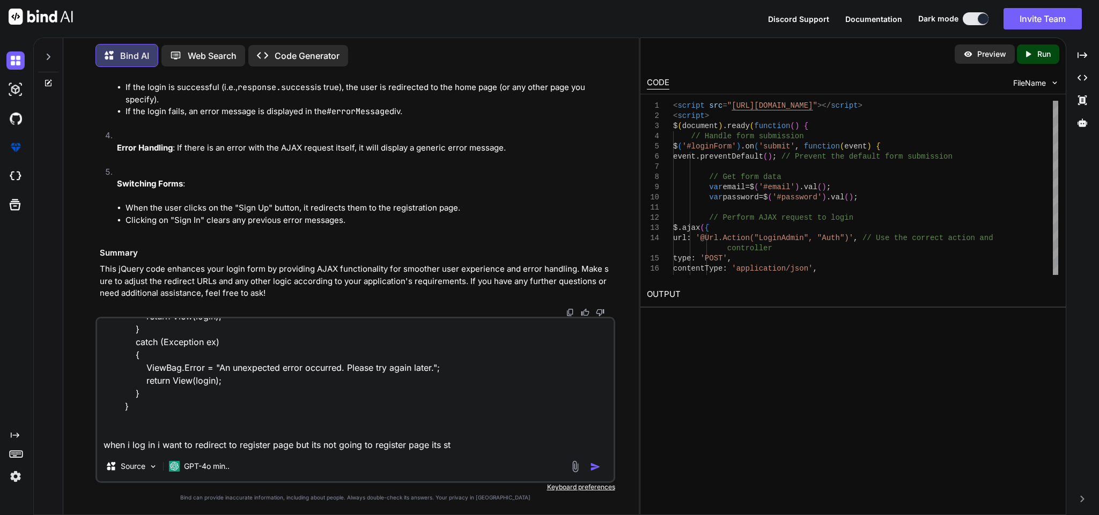
type textarea "[HttpPost] public async Task<IActionResult> LoginAdmin(LoginRequest login) { if…"
type textarea "x"
type textarea "[HttpPost] public async Task<IActionResult> LoginAdmin(LoginRequest login) { if…"
type textarea "x"
type textarea "[HttpPost] public async Task<IActionResult> LoginAdmin(LoginRequest login) { if…"
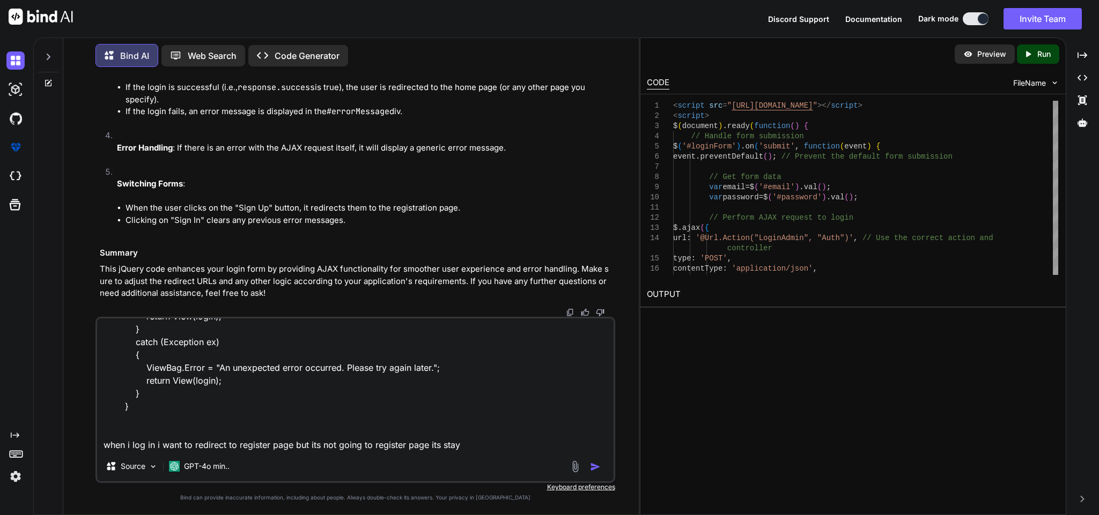
type textarea "x"
type textarea "[HttpPost] public async Task<IActionResult> LoginAdmin(LoginRequest login) { if…"
type textarea "x"
type textarea "[HttpPost] public async Task<IActionResult> LoginAdmin(LoginRequest login) { if…"
type textarea "x"
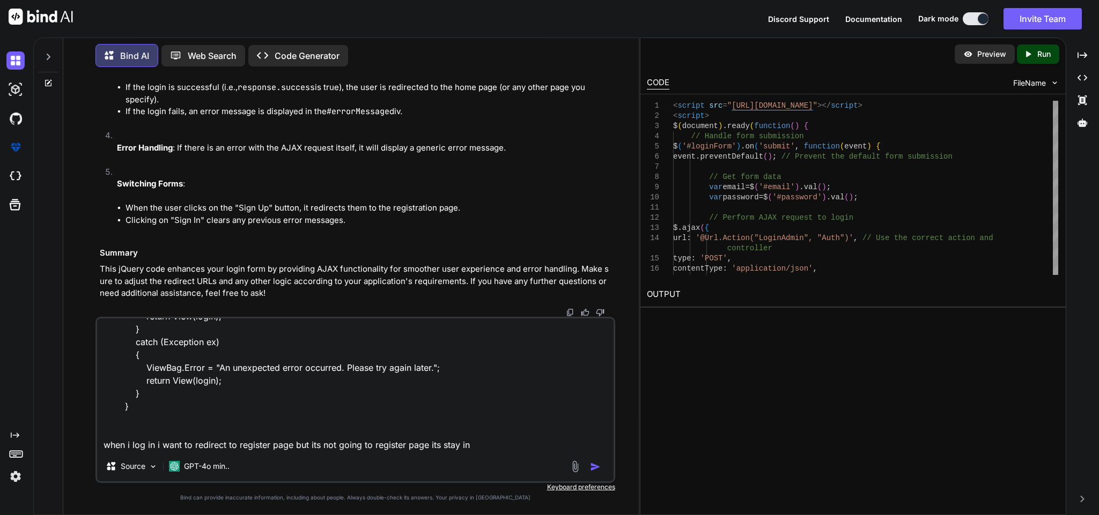
type textarea "[HttpPost] public async Task<IActionResult> LoginAdmin(LoginRequest login) { if…"
type textarea "x"
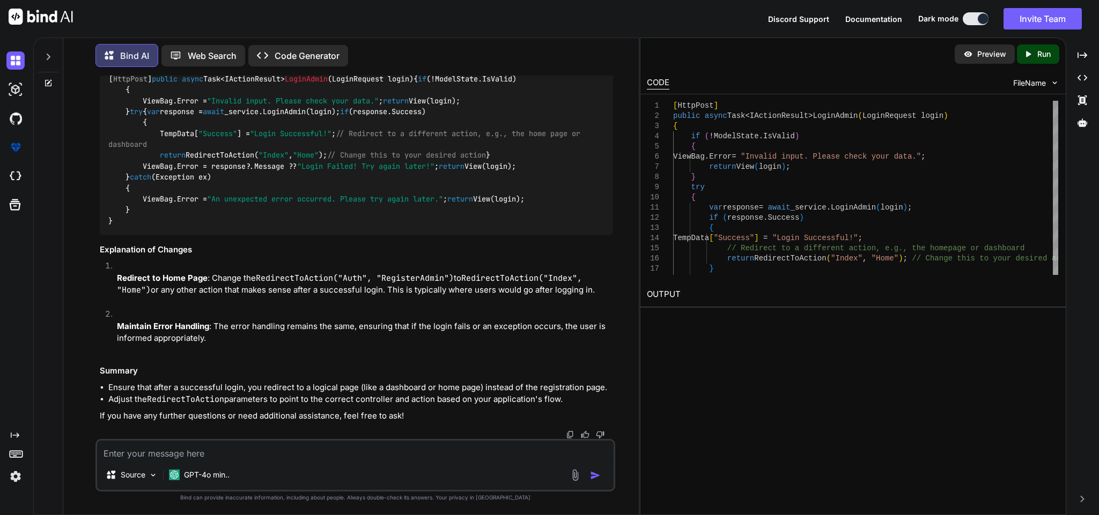
scroll to position [53663, 0]
